Goal: Task Accomplishment & Management: Use online tool/utility

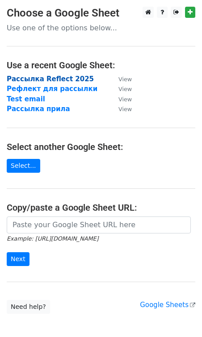
click at [24, 79] on strong "Рассылка Reflect 2025" at bounding box center [50, 79] width 87 height 8
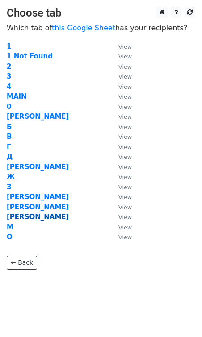
click at [9, 218] on strong "Л" at bounding box center [38, 217] width 62 height 8
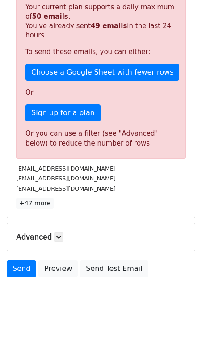
scroll to position [203, 0]
